Goal: Find specific page/section: Find specific page/section

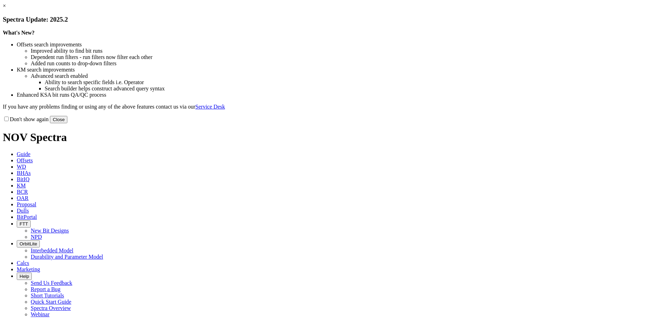
click at [67, 123] on button "Close" at bounding box center [58, 119] width 17 height 7
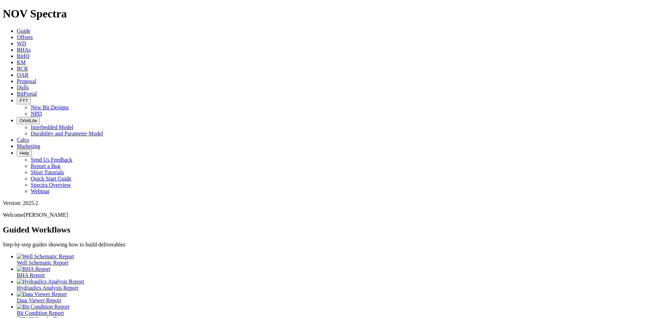
click at [33, 34] on link "Offsets" at bounding box center [25, 37] width 16 height 6
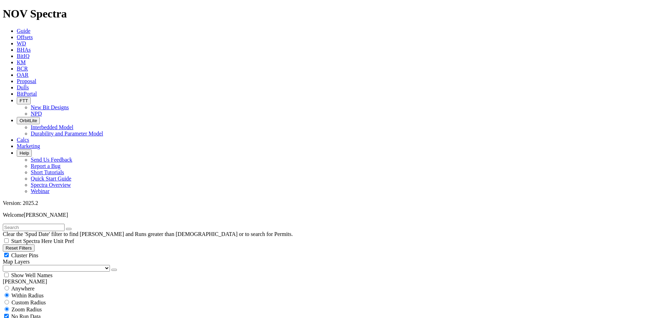
click at [48, 224] on input "text" at bounding box center [34, 227] width 62 height 7
click at [73, 228] on button "submit" at bounding box center [76, 229] width 6 height 2
drag, startPoint x: 33, startPoint y: 31, endPoint x: -2, endPoint y: 30, distance: 34.9
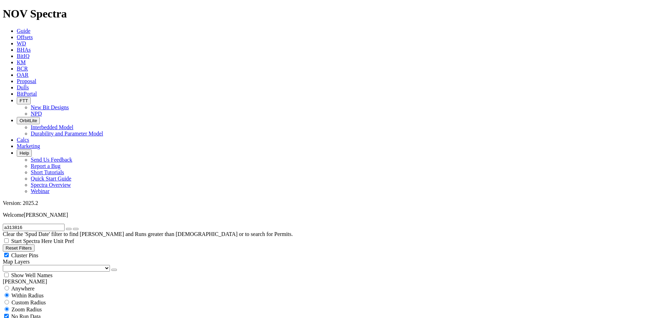
type input "a313816"
click at [73, 228] on button "submit" at bounding box center [76, 229] width 6 height 2
